Goal: Transaction & Acquisition: Purchase product/service

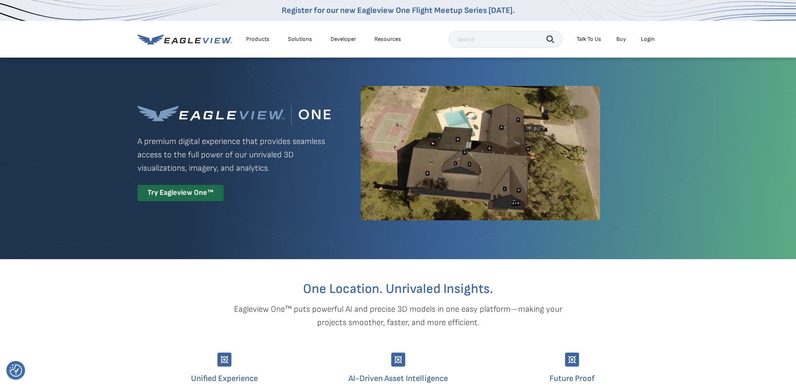
click at [190, 40] on icon at bounding box center [184, 39] width 94 height 10
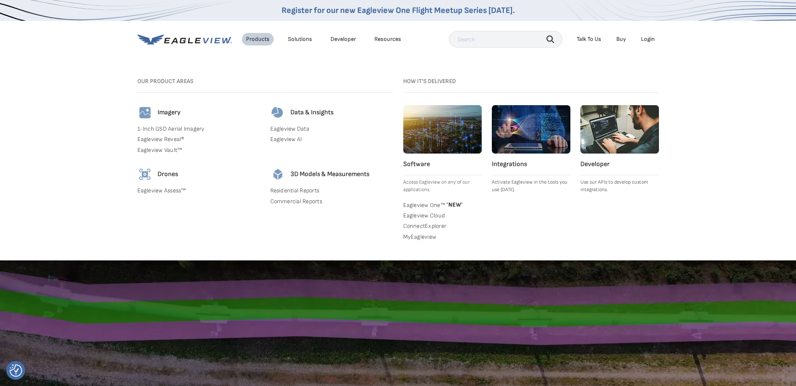
click at [418, 238] on link "MyEagleview" at bounding box center [442, 238] width 79 height 8
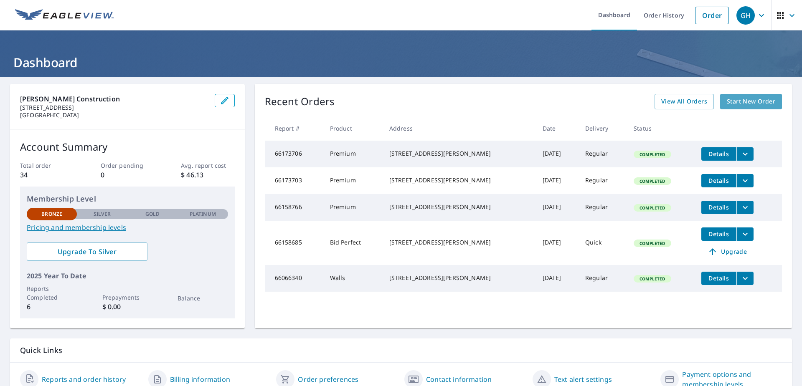
click at [735, 100] on span "Start New Order" at bounding box center [751, 101] width 48 height 10
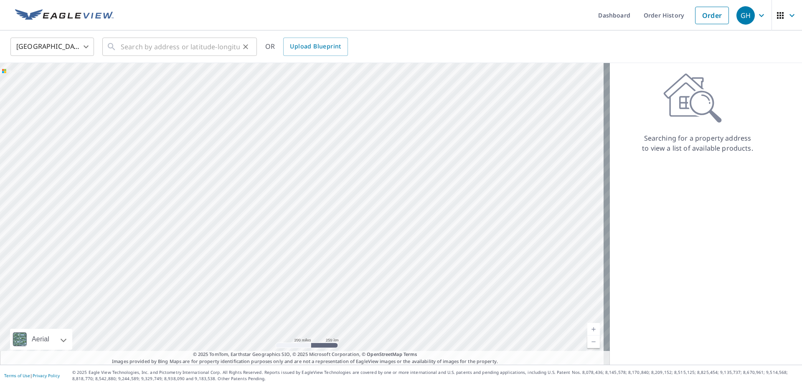
click at [118, 47] on div "​" at bounding box center [179, 47] width 155 height 18
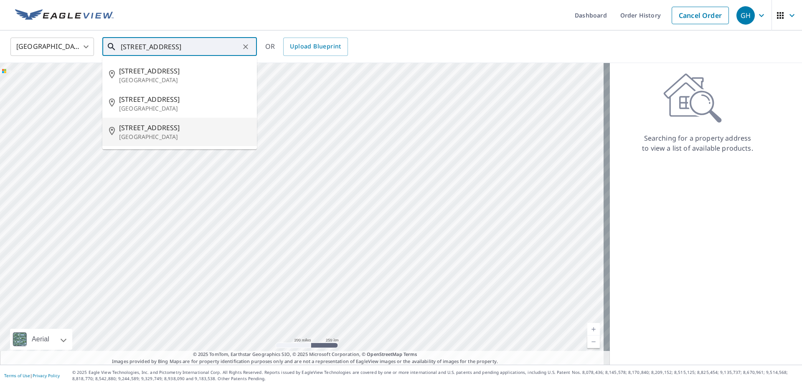
click at [139, 137] on p "[GEOGRAPHIC_DATA]" at bounding box center [184, 137] width 131 height 8
type input "[STREET_ADDRESS]"
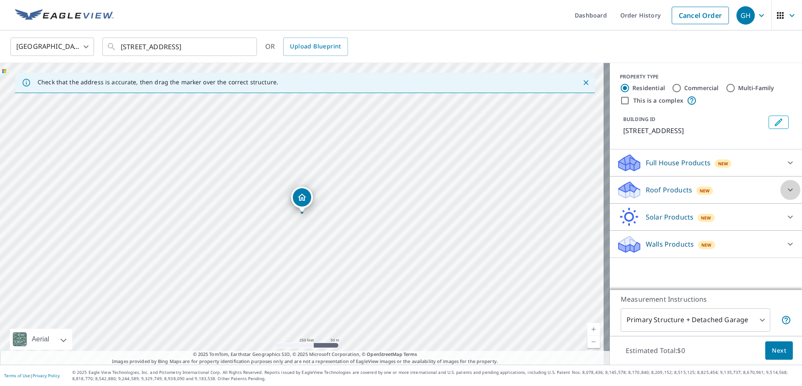
click at [787, 190] on icon at bounding box center [790, 190] width 10 height 10
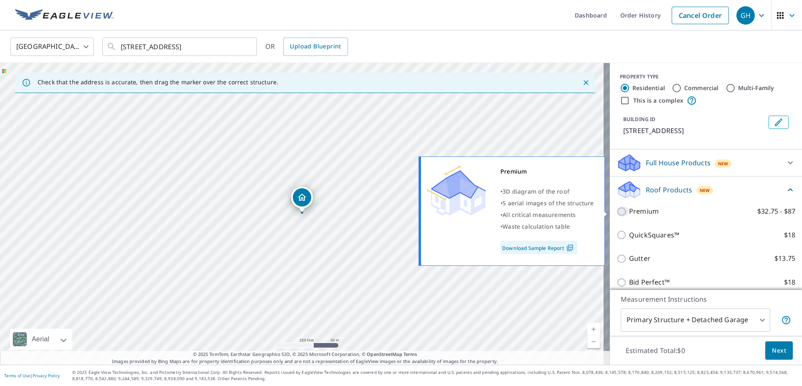
click at [617, 212] on input "Premium $32.75 - $87" at bounding box center [623, 212] width 13 height 10
checkbox input "true"
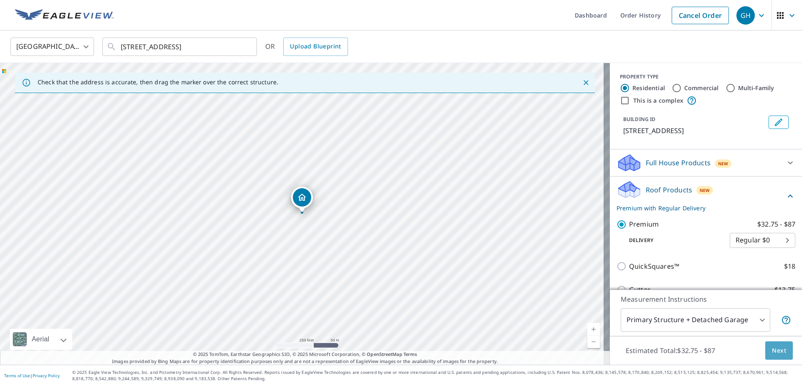
click at [772, 353] on span "Next" at bounding box center [779, 351] width 14 height 10
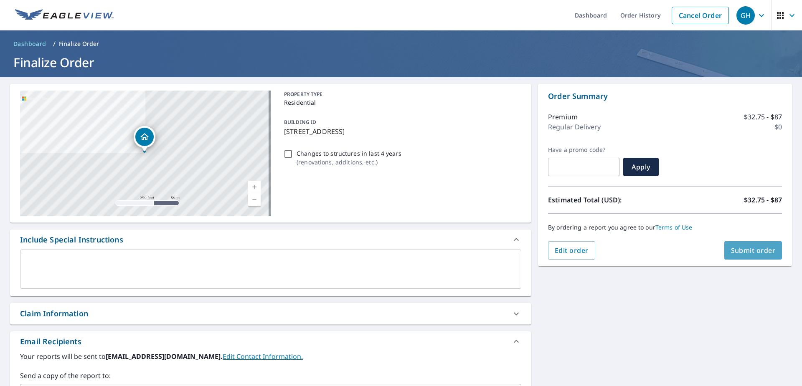
click at [739, 250] on span "Submit order" at bounding box center [753, 250] width 45 height 9
